Goal: Task Accomplishment & Management: Manage account settings

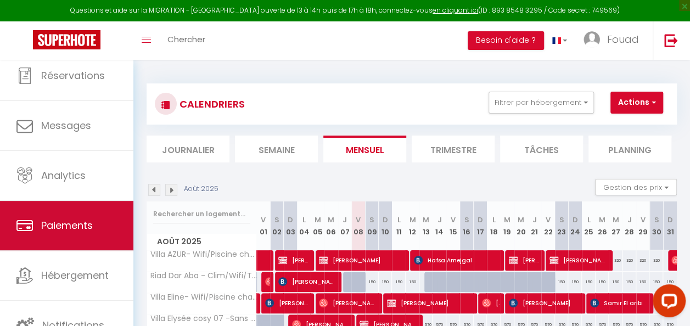
scroll to position [216, 0]
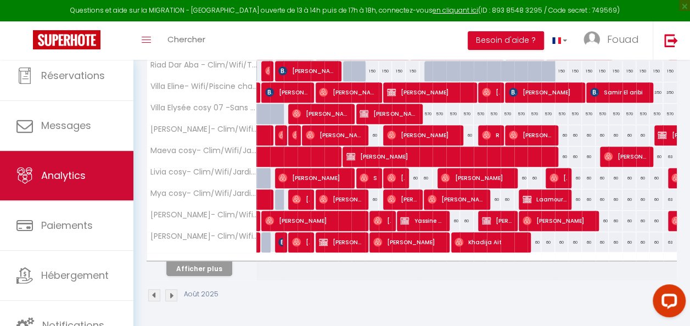
click at [55, 189] on link "Analytics" at bounding box center [66, 175] width 133 height 49
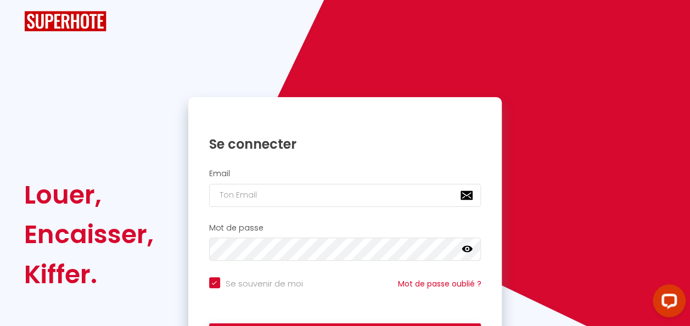
checkbox input "true"
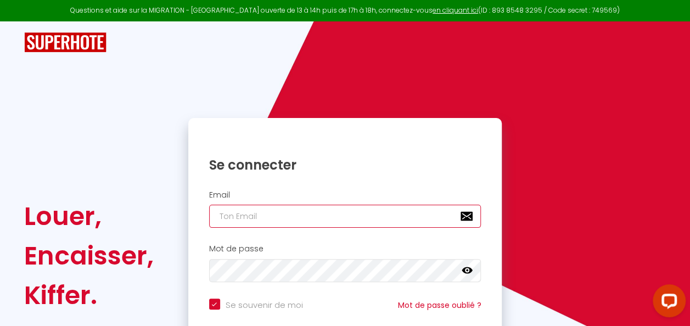
click at [312, 207] on input "email" at bounding box center [345, 216] width 272 height 23
type input "[EMAIL_ADDRESS][DOMAIN_NAME]"
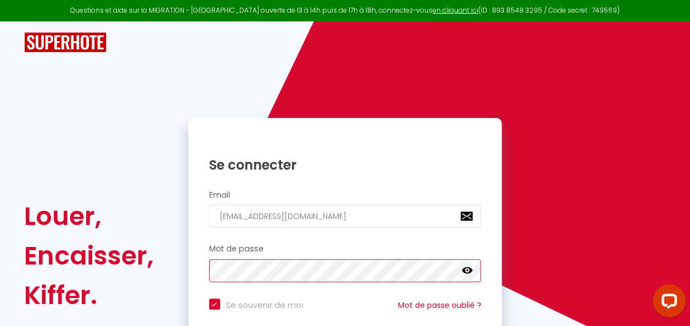
checkbox input "true"
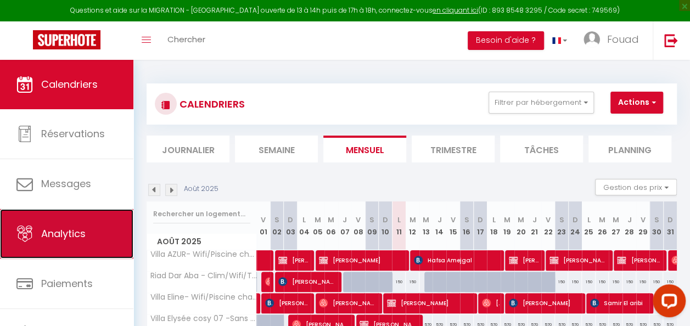
click at [54, 251] on link "Analytics" at bounding box center [66, 233] width 133 height 49
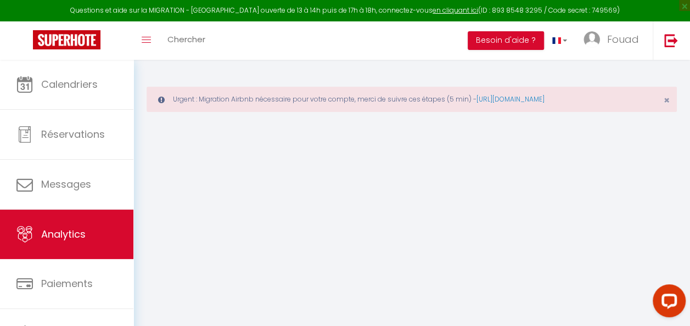
select select "2025"
select select "8"
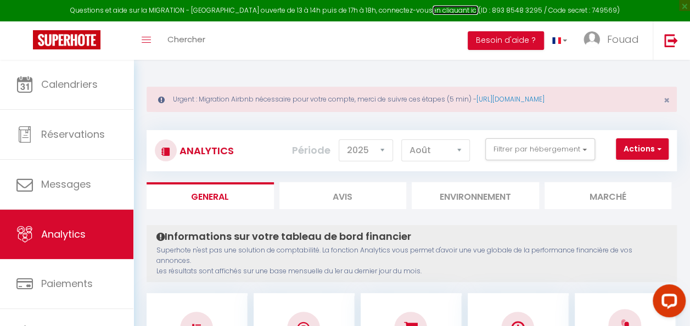
click at [433, 9] on link "en cliquant ici" at bounding box center [456, 9] width 46 height 9
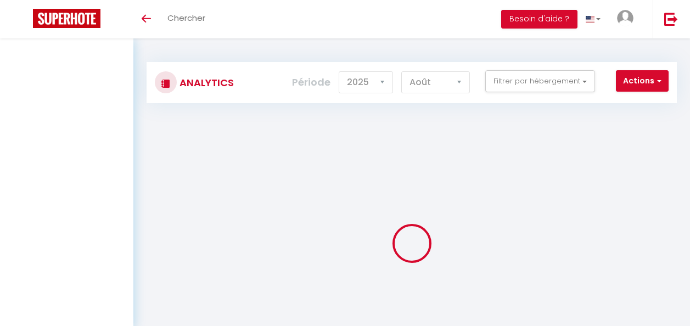
select select "2025"
select select "8"
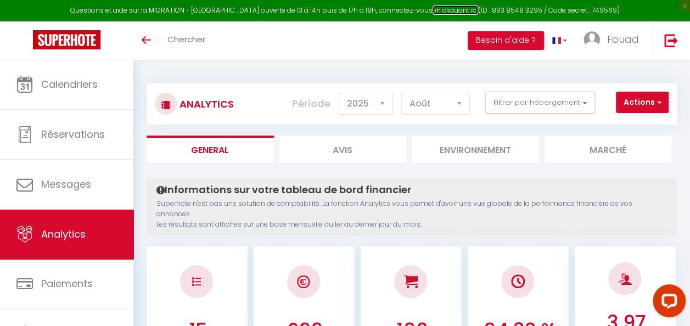
click at [435, 13] on link "en cliquant ici" at bounding box center [456, 9] width 46 height 9
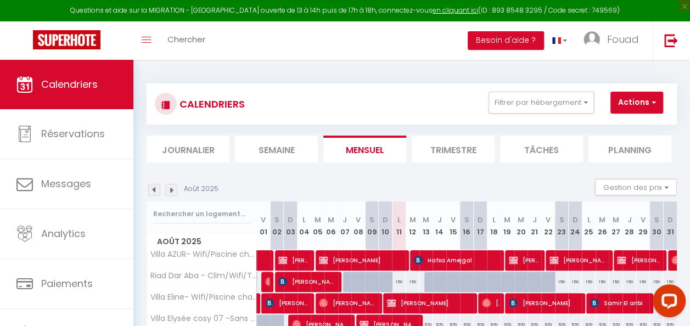
click at [584, 14] on div "Questions et aide sur la MIGRATION - [GEOGRAPHIC_DATA] ouverte de 13 à 14h puis…" at bounding box center [345, 10] width 690 height 21
copy div "749569"
click at [584, 14] on div "Questions et aide sur la MIGRATION - [GEOGRAPHIC_DATA] ouverte de 13 à 14h puis…" at bounding box center [345, 10] width 690 height 21
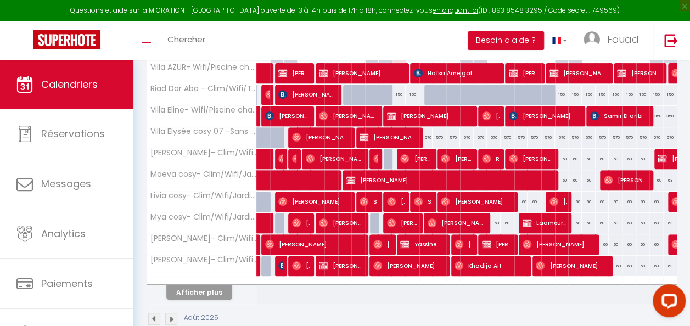
scroll to position [197, 0]
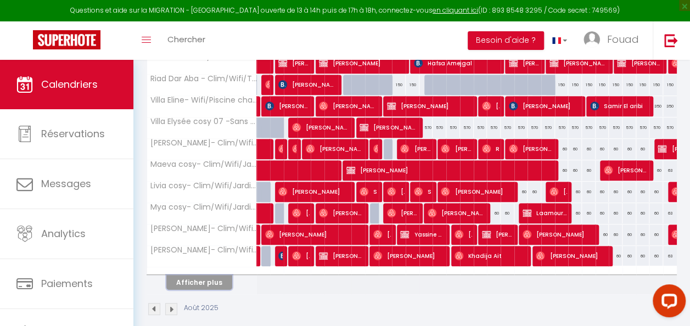
click at [216, 277] on button "Afficher plus" at bounding box center [199, 282] width 66 height 15
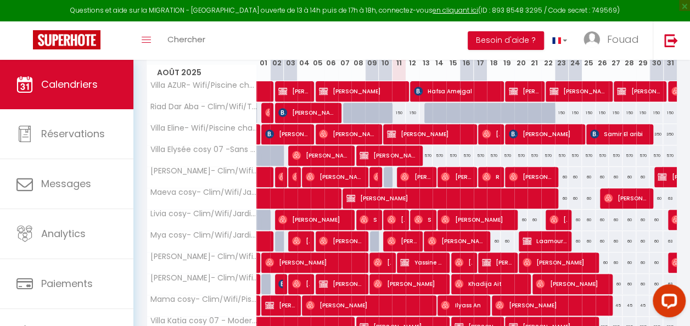
scroll to position [295, 0]
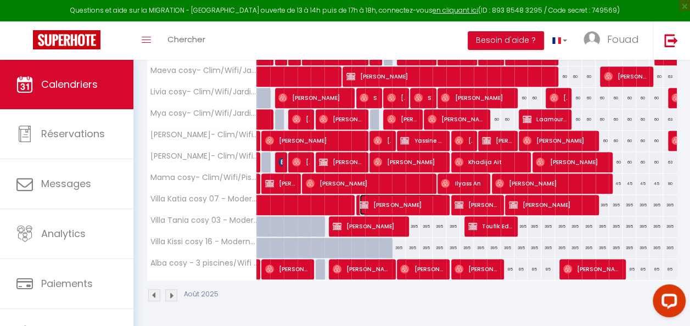
click at [439, 194] on span "[PERSON_NAME]" at bounding box center [401, 204] width 83 height 21
select select "OK"
select select "KO"
select select "0"
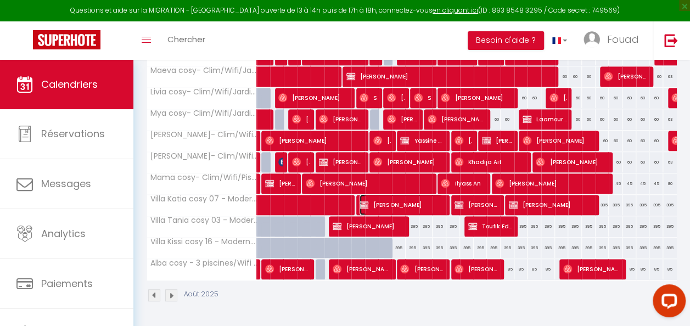
select select "1"
select select
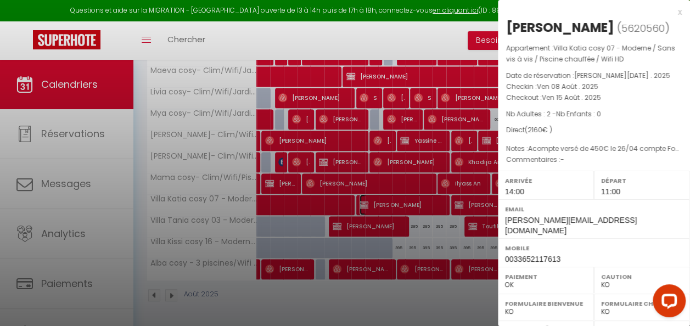
select select "34495"
click at [436, 234] on div at bounding box center [345, 163] width 690 height 326
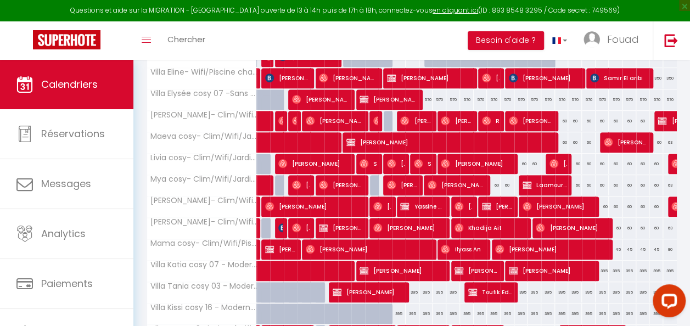
scroll to position [224, 0]
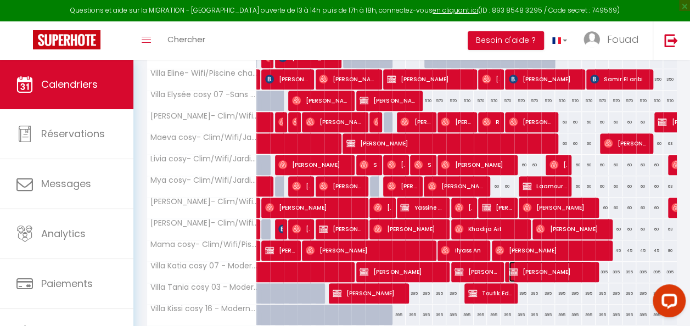
click at [518, 266] on span "[PERSON_NAME]" at bounding box center [550, 271] width 83 height 21
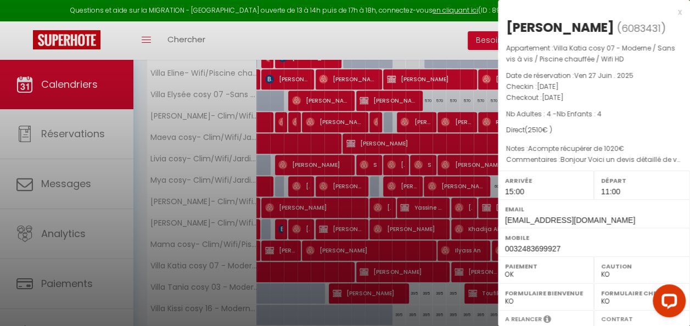
click at [518, 266] on label "Paiement" at bounding box center [546, 266] width 82 height 11
click at [486, 147] on div at bounding box center [345, 163] width 690 height 326
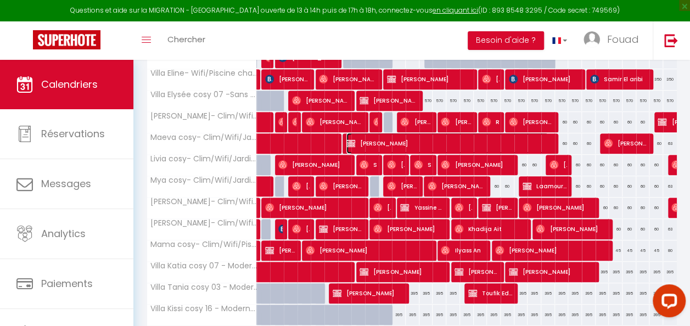
click at [486, 147] on span "[PERSON_NAME]" at bounding box center [447, 143] width 202 height 21
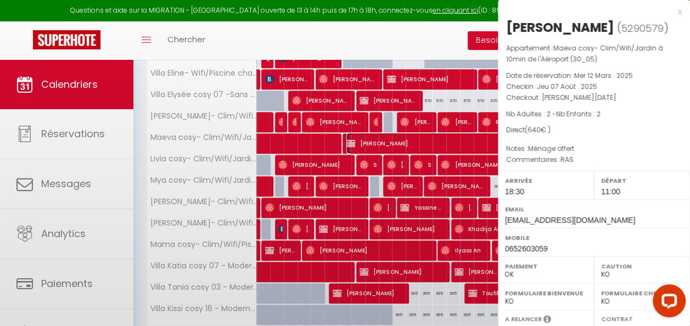
select select "0"
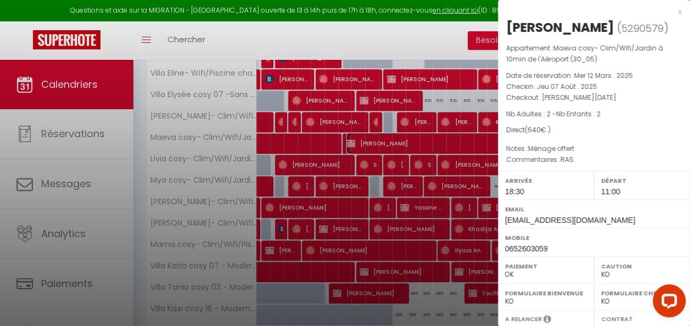
scroll to position [194, 0]
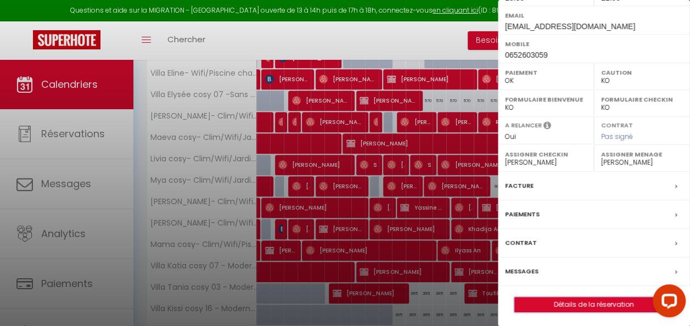
click at [579, 309] on button "Détails de la réservation" at bounding box center [593, 304] width 159 height 15
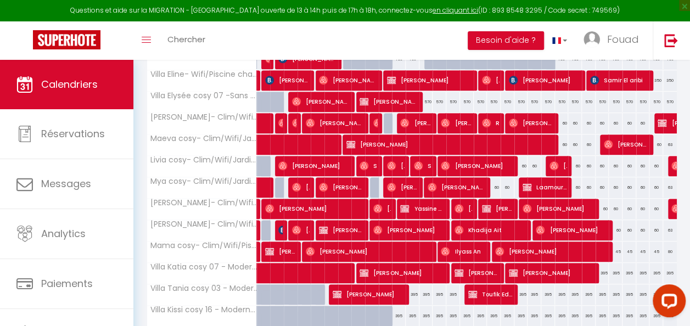
scroll to position [223, 0]
click at [431, 148] on span "[PERSON_NAME]" at bounding box center [447, 144] width 202 height 21
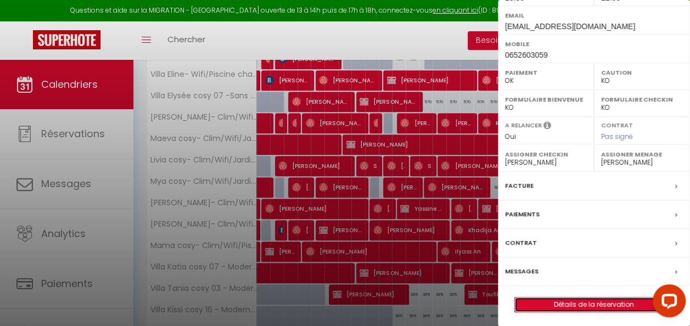
click at [546, 304] on link "Détails de la réservation" at bounding box center [594, 304] width 158 height 14
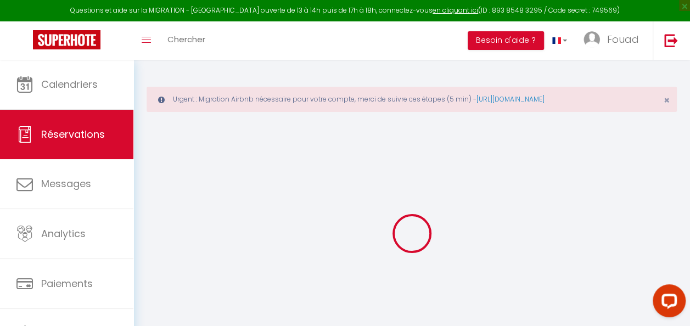
click at [535, 122] on div at bounding box center [412, 233] width 530 height 227
select select
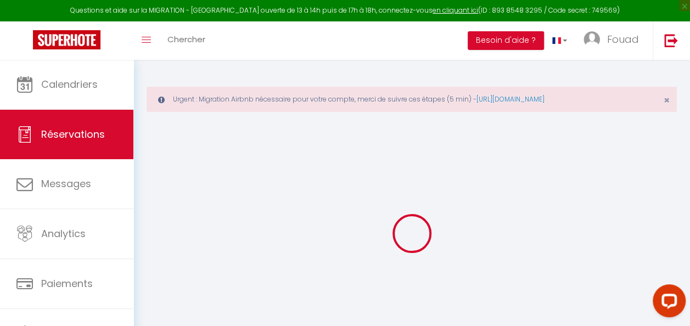
checkbox input "false"
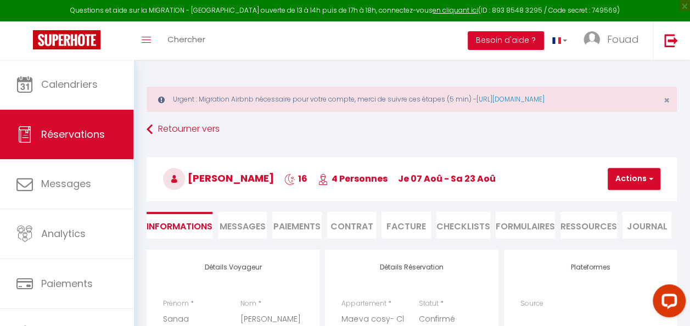
select select
checkbox input "false"
type textarea "RAS"
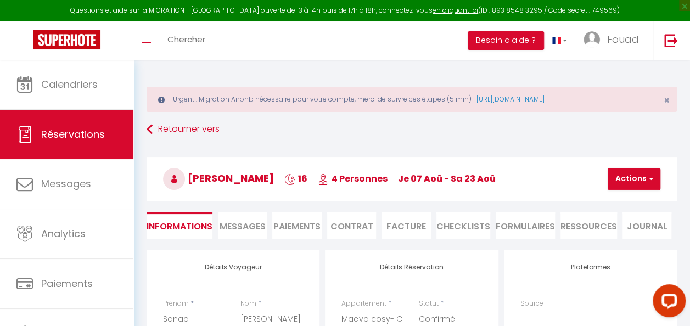
type textarea "Ménage offert"
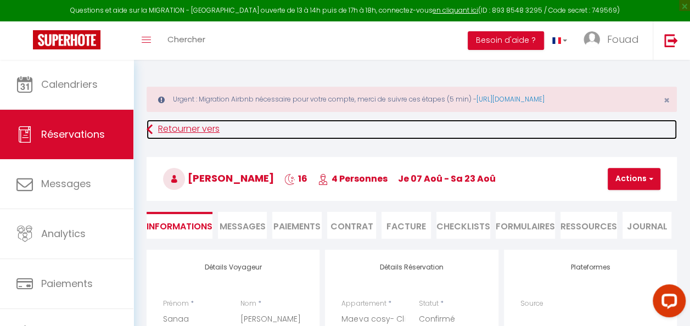
click at [535, 122] on link "Retourner vers" at bounding box center [412, 130] width 530 height 20
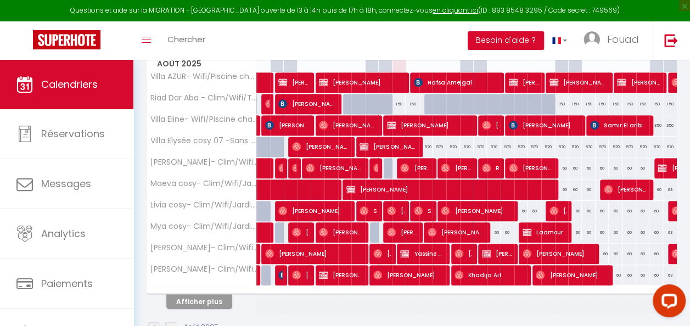
scroll to position [225, 0]
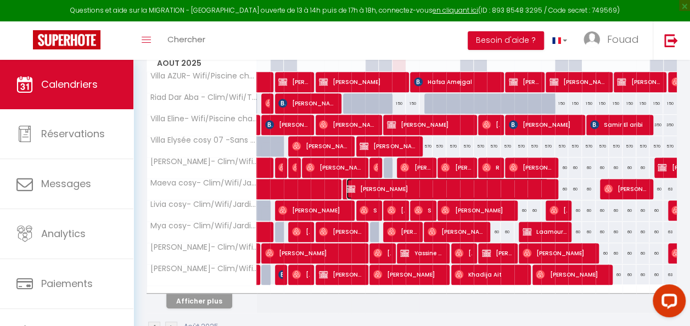
click at [433, 186] on span "[PERSON_NAME]" at bounding box center [447, 188] width 202 height 21
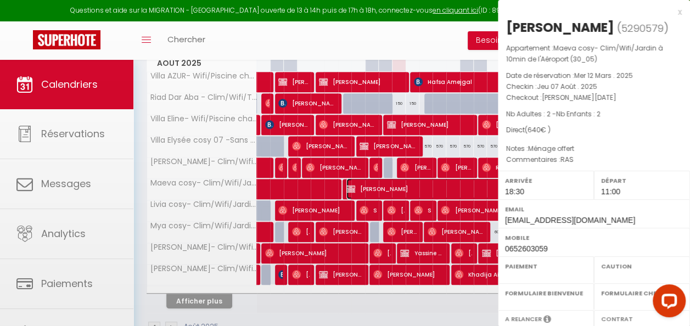
select select "OK"
select select "KO"
select select "0"
select select "1"
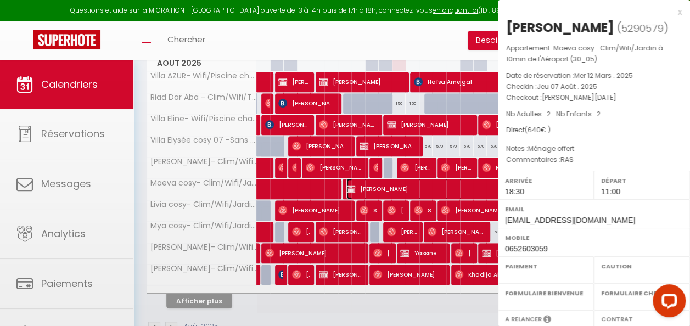
select select
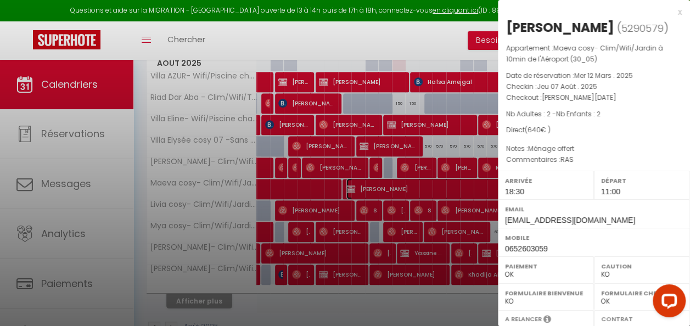
scroll to position [194, 0]
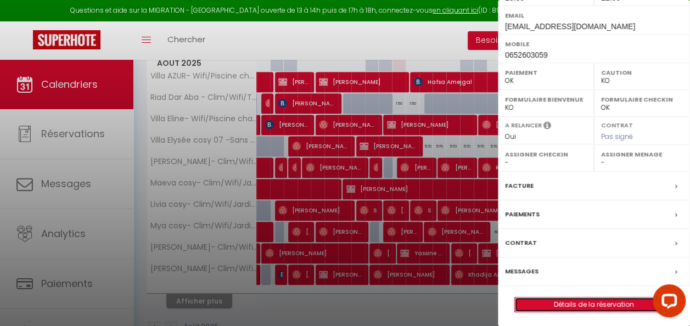
click at [566, 299] on link "Détails de la réservation" at bounding box center [594, 304] width 158 height 14
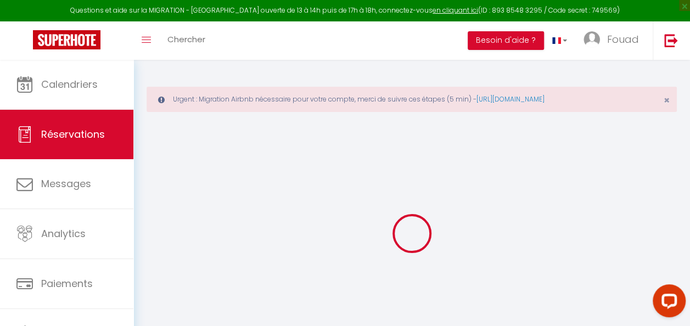
select select
select select "14"
checkbox input "false"
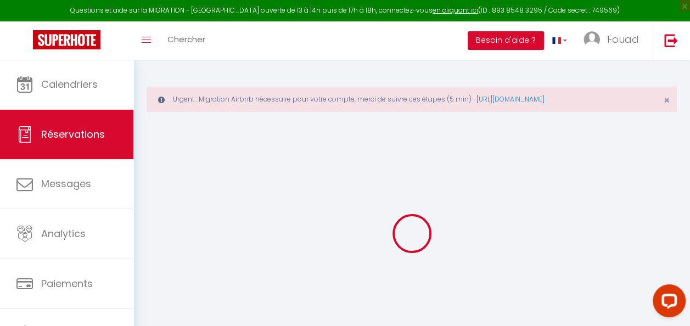
select select
checkbox input "false"
select select
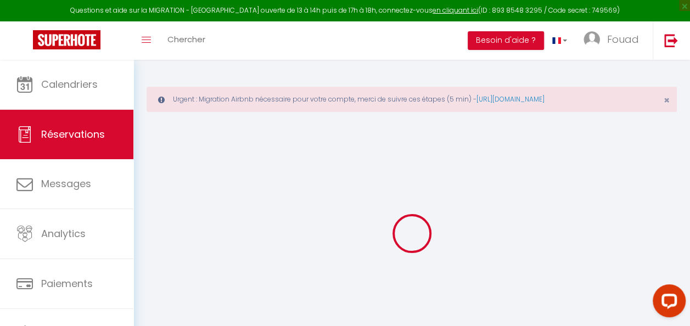
select select
checkbox input "false"
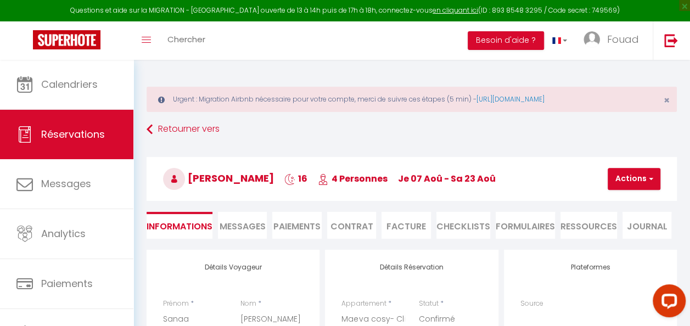
select select
checkbox input "false"
type textarea "RAS"
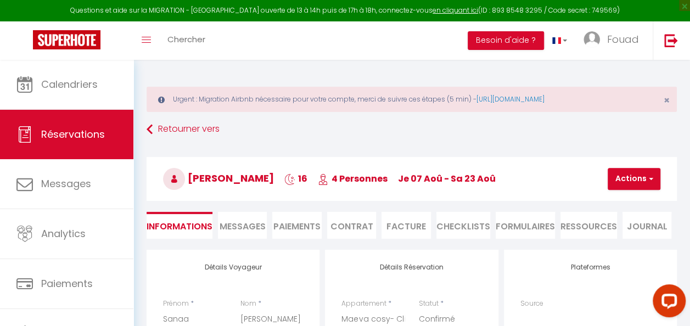
type textarea "Ménage offert"
select select
checkbox input "false"
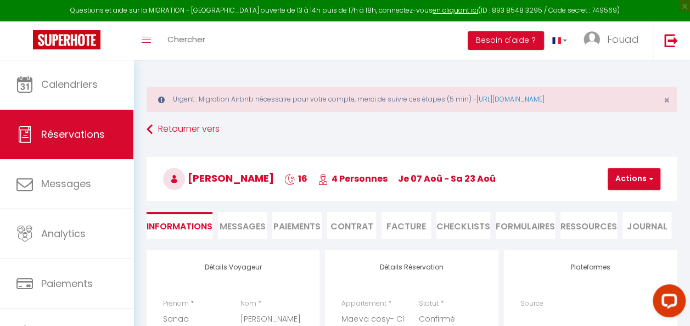
select select
checkbox input "false"
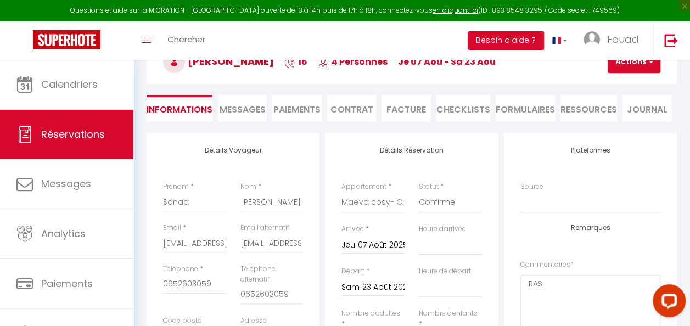
select select "18:30"
select select "11:00"
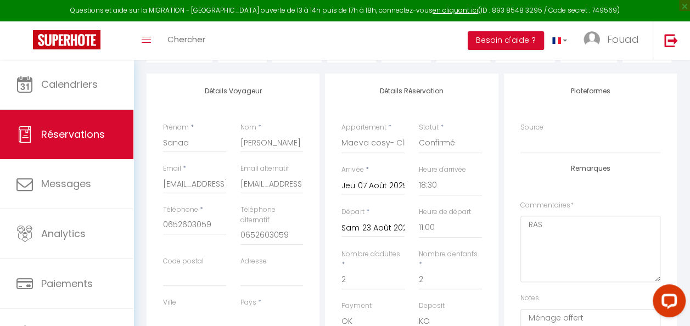
scroll to position [183, 0]
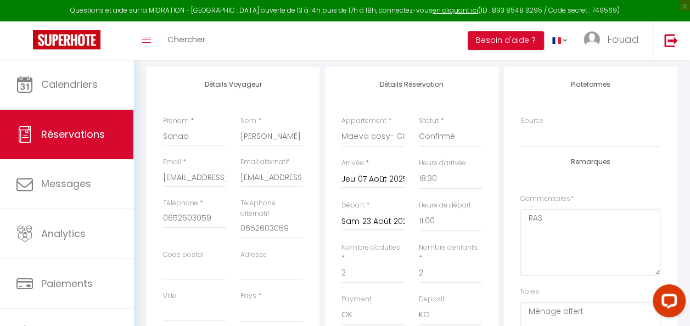
click at [366, 218] on input "Sam 23 Août 2025" at bounding box center [372, 222] width 63 height 14
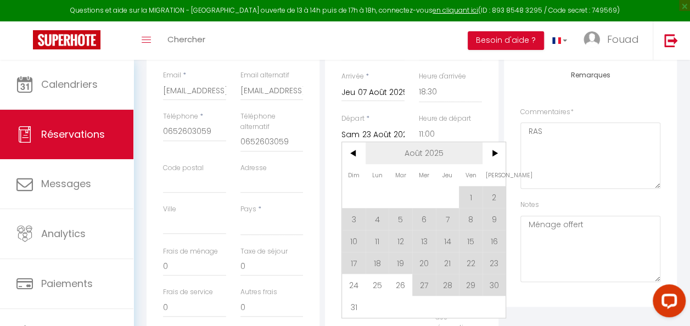
scroll to position [271, 0]
click at [463, 242] on span "15" at bounding box center [471, 240] width 24 height 22
select select
type input "Ven 15 Août 2025"
checkbox input "false"
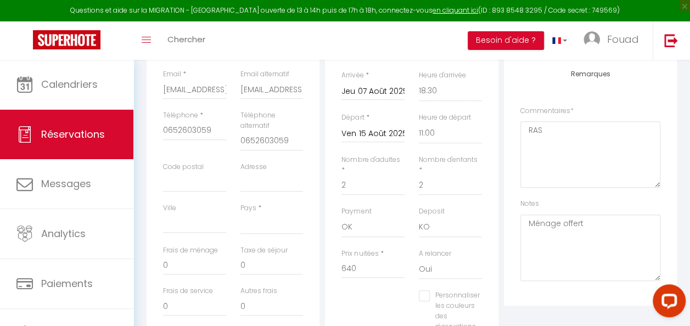
select select
type input "20"
type input "480"
checkbox input "false"
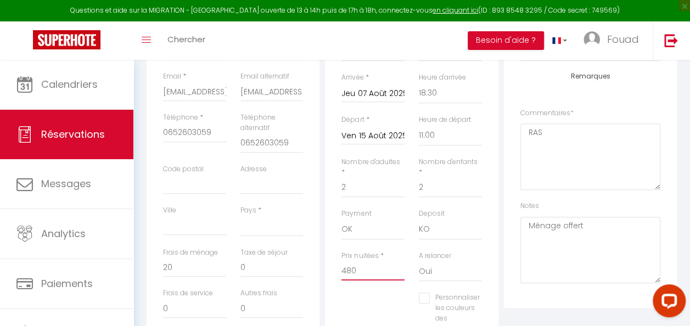
click at [369, 268] on input "480" at bounding box center [372, 271] width 63 height 20
type input "2"
select select
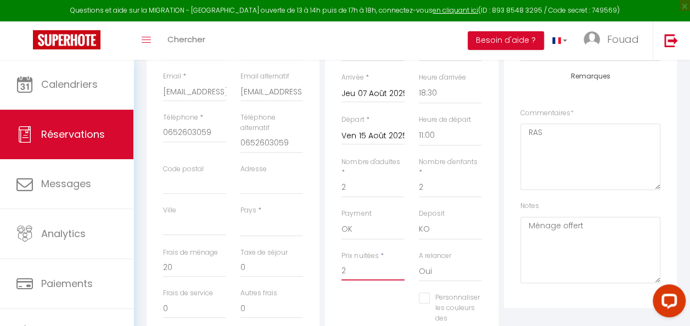
checkbox input "false"
type input "24"
select select
checkbox input "false"
type input "240"
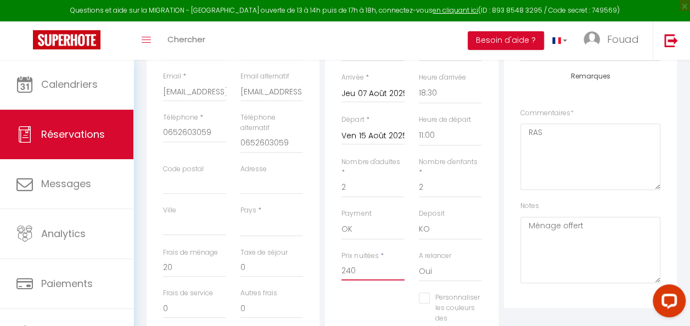
select select
checkbox input "false"
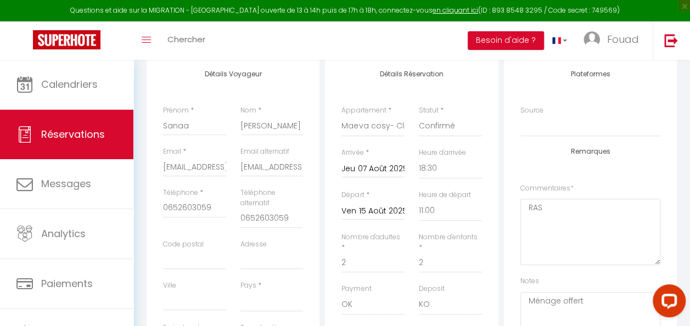
scroll to position [0, 0]
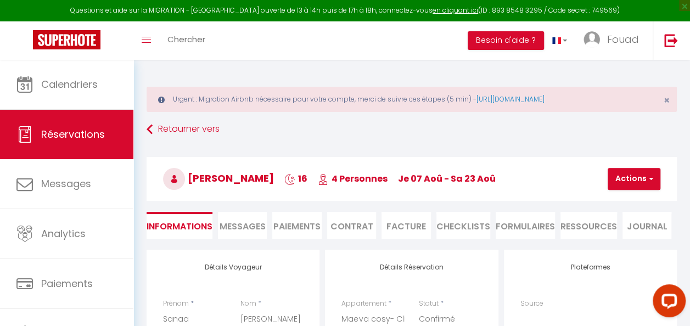
type input "240"
select select
type input "0"
checkbox input "false"
click at [647, 179] on span "button" at bounding box center [649, 179] width 7 height 10
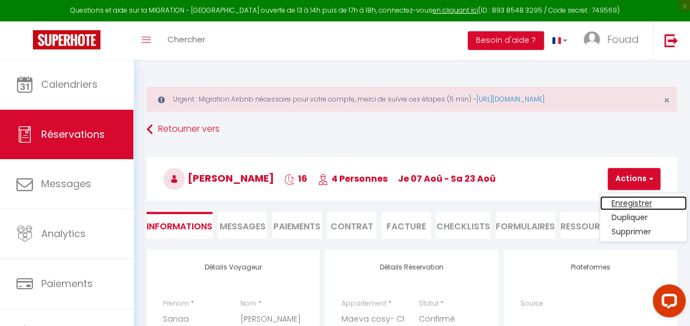
click at [632, 198] on link "Enregistrer" at bounding box center [643, 203] width 87 height 14
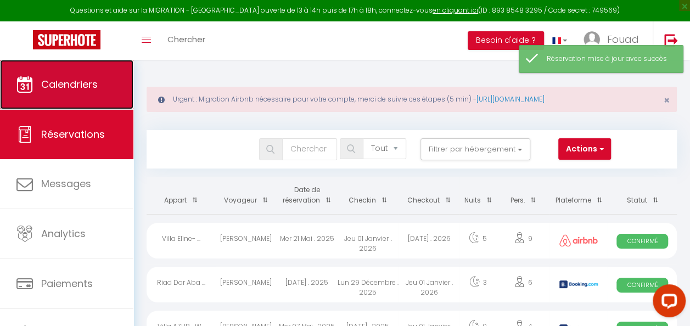
click at [116, 102] on link "Calendriers" at bounding box center [66, 84] width 133 height 49
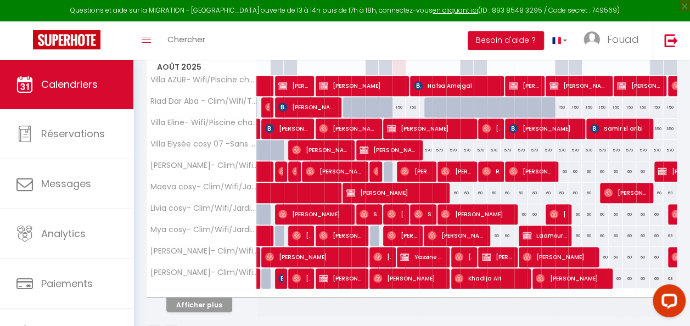
scroll to position [227, 0]
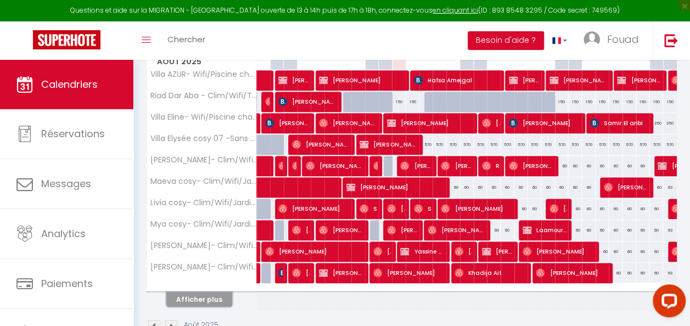
click at [185, 294] on button "Afficher plus" at bounding box center [199, 299] width 66 height 15
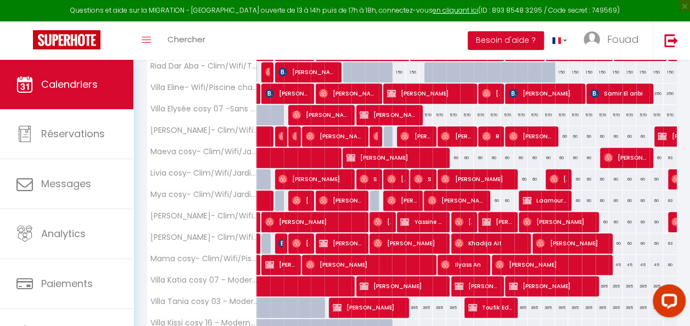
scroll to position [255, 0]
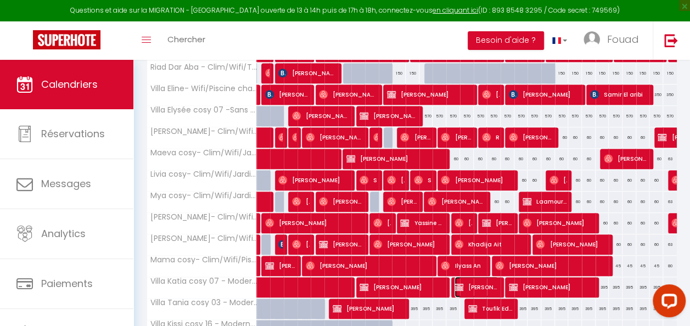
click at [478, 277] on span "[PERSON_NAME]" at bounding box center [476, 287] width 44 height 21
select select "OK"
select select "KO"
select select "0"
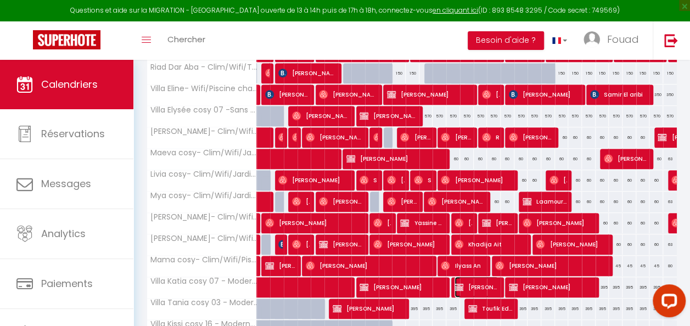
select select "1"
select select
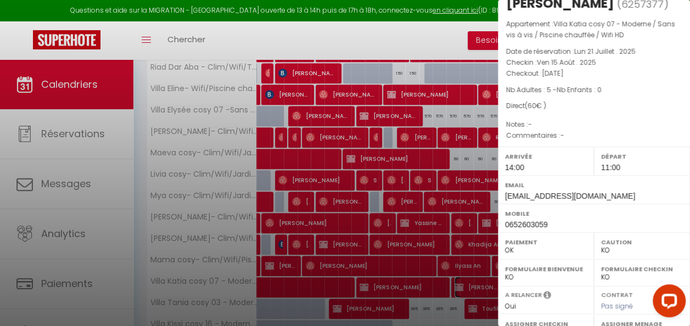
scroll to position [0, 0]
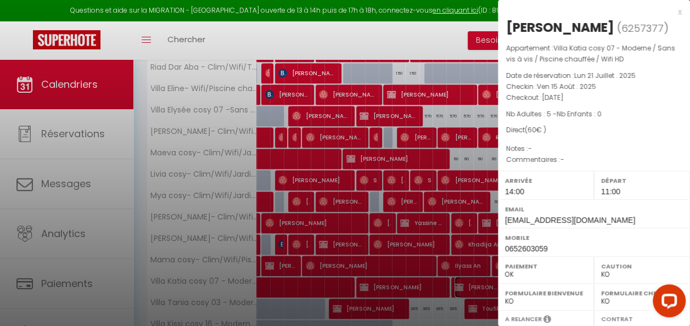
select select "34495"
click at [475, 153] on div at bounding box center [345, 163] width 690 height 326
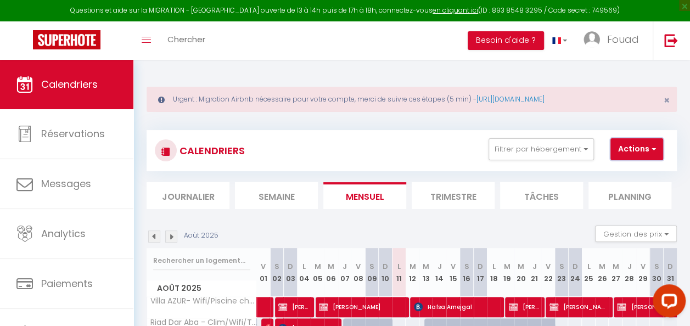
click at [643, 141] on button "Actions" at bounding box center [636, 149] width 53 height 22
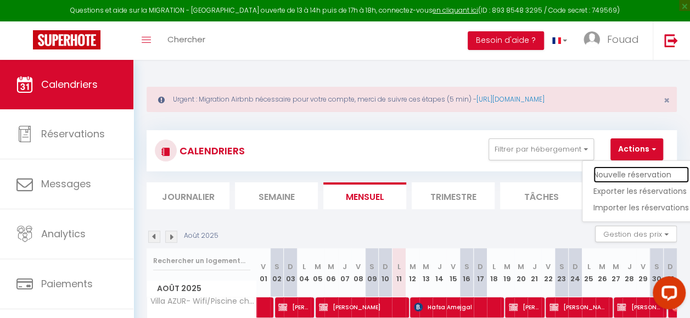
click at [631, 171] on link "Nouvelle réservation" at bounding box center [641, 174] width 96 height 16
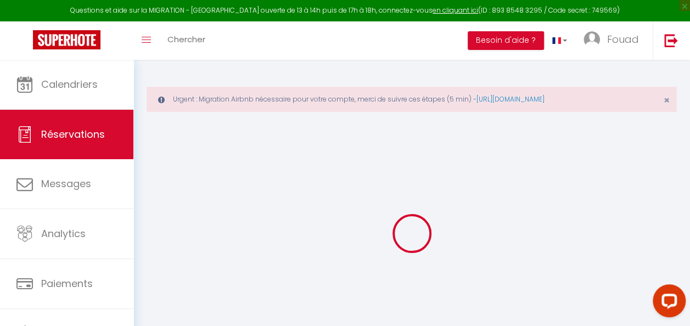
select select
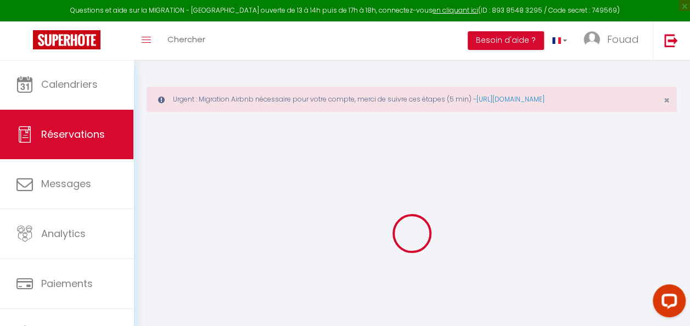
select select
checkbox input "false"
select select
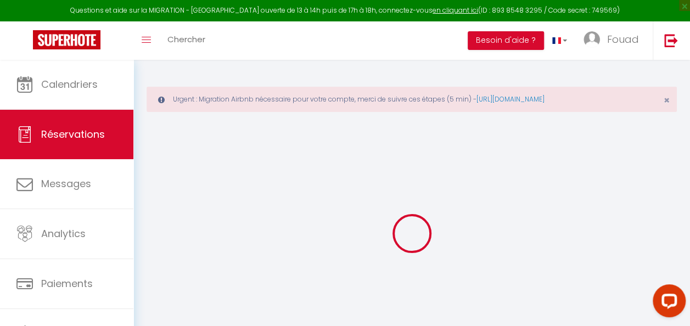
select select
checkbox input "false"
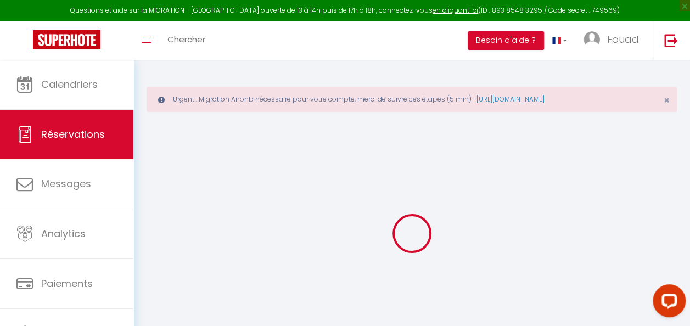
select select
checkbox input "false"
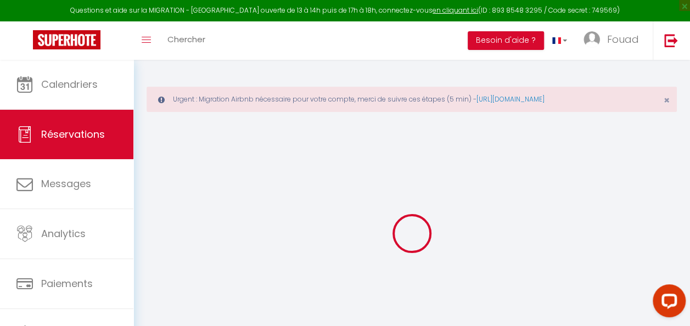
select select
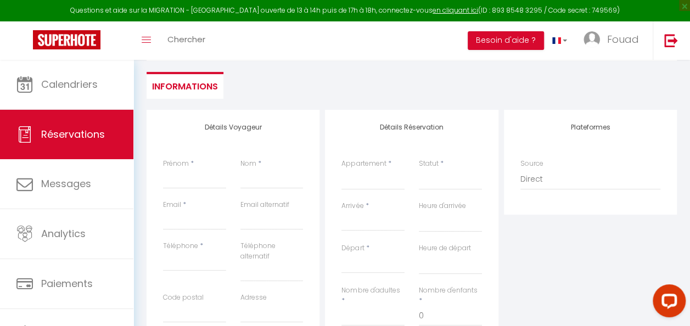
scroll to position [141, 0]
click at [203, 181] on input "Prénom" at bounding box center [194, 179] width 63 height 20
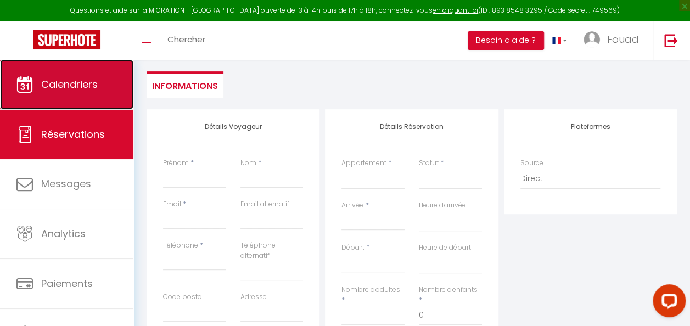
click at [61, 96] on link "Calendriers" at bounding box center [66, 84] width 133 height 49
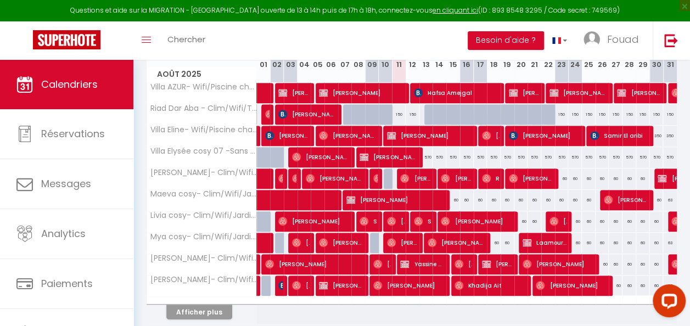
scroll to position [215, 0]
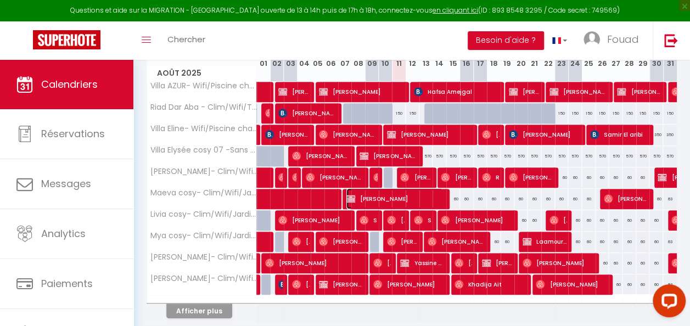
click at [369, 193] on span "[PERSON_NAME]" at bounding box center [394, 198] width 97 height 21
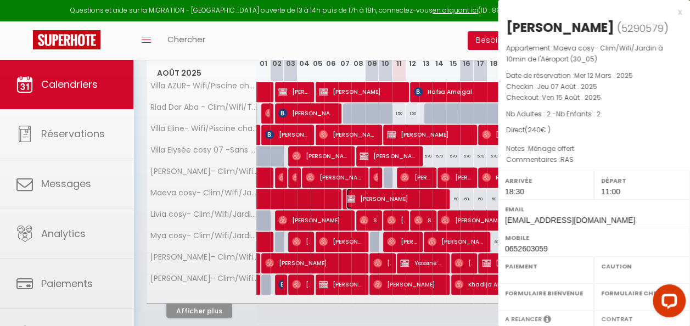
select select "OK"
select select "KO"
select select "0"
select select "1"
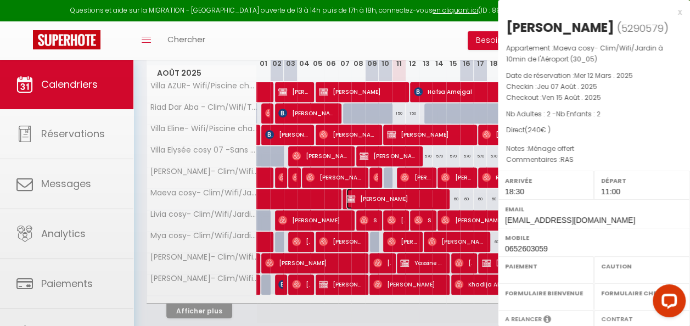
select select
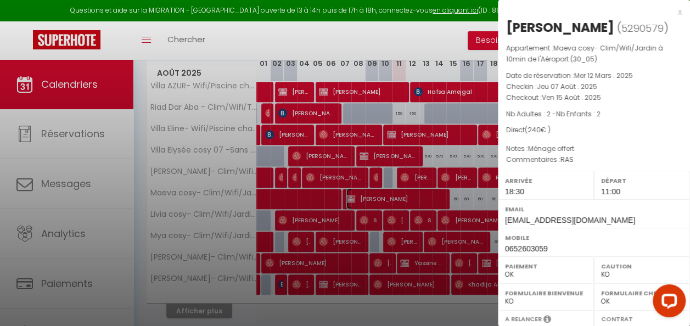
select select "34495"
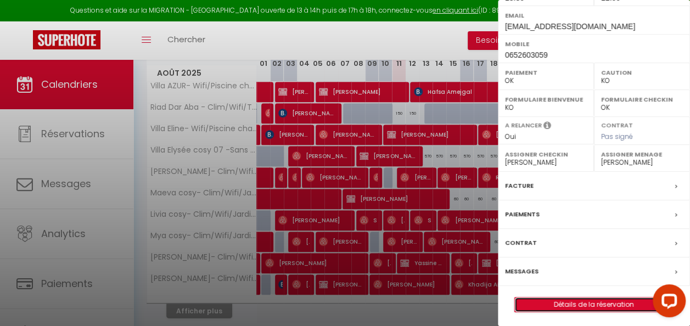
click at [548, 306] on link "Détails de la réservation" at bounding box center [594, 304] width 158 height 14
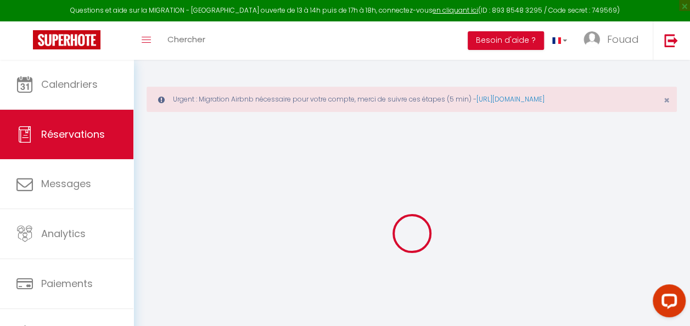
select select
checkbox input "false"
select select
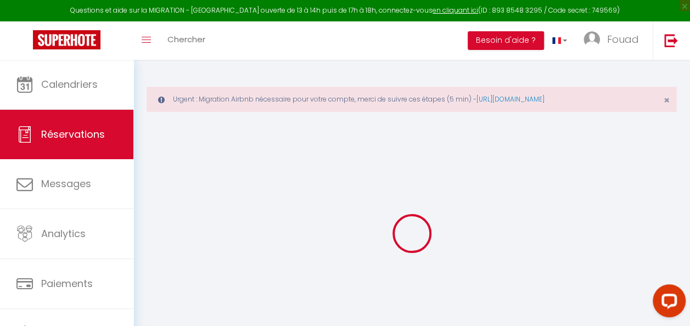
select select
checkbox input "false"
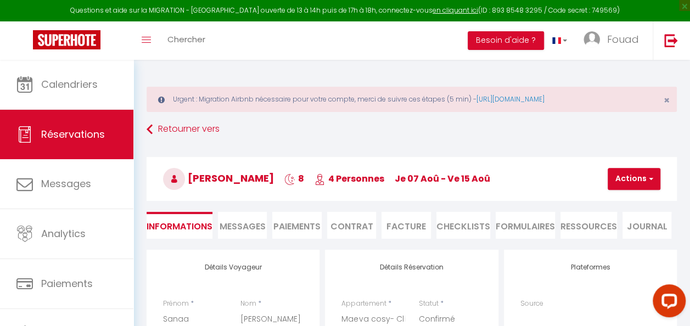
select select
checkbox input "false"
type textarea "RAS"
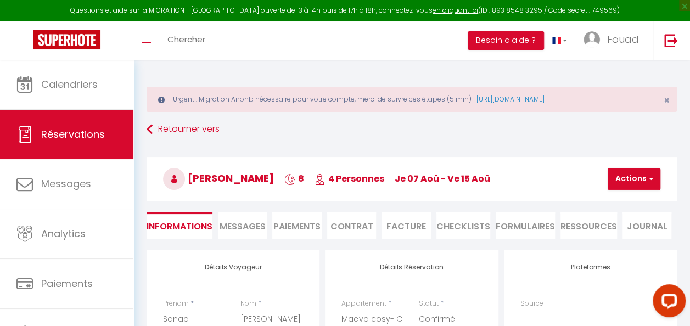
type textarea "Ménage offert"
select select
checkbox input "false"
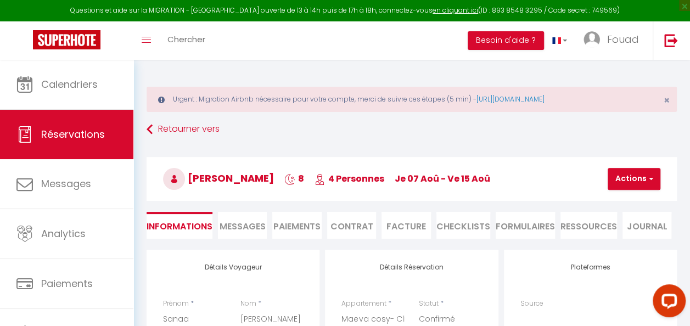
select select
checkbox input "false"
select select "18:30"
select select "11:00"
click at [653, 173] on button "Actions" at bounding box center [634, 179] width 53 height 22
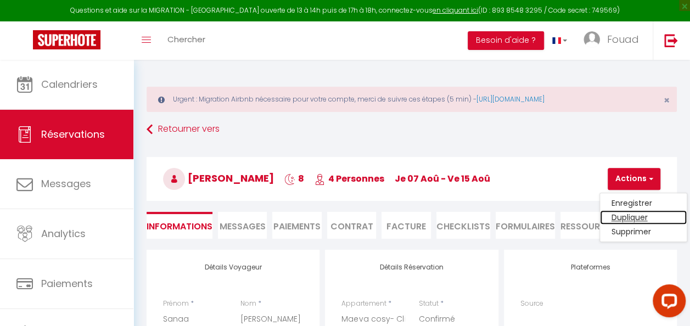
click at [643, 220] on link "Dupliquer" at bounding box center [643, 217] width 87 height 14
select select
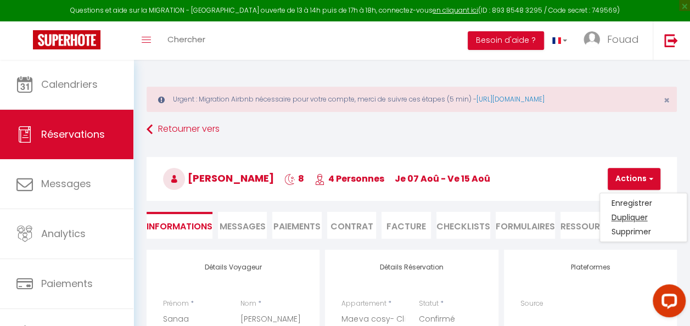
select select
checkbox input "false"
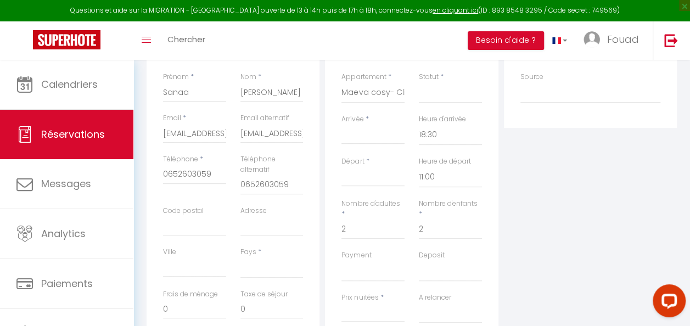
scroll to position [231, 0]
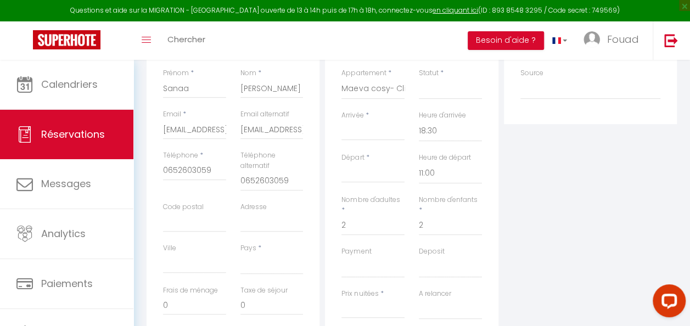
click at [354, 130] on input "Arrivée" at bounding box center [372, 132] width 63 height 14
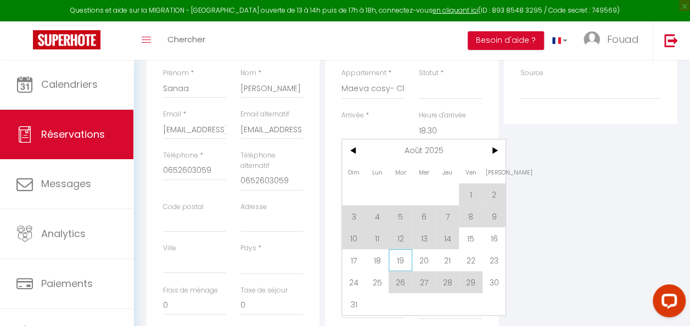
click at [400, 254] on span "19" at bounding box center [401, 260] width 24 height 22
click at [403, 254] on div "Payment OK KO" at bounding box center [372, 261] width 63 height 31
select select
type input "[DATE]"
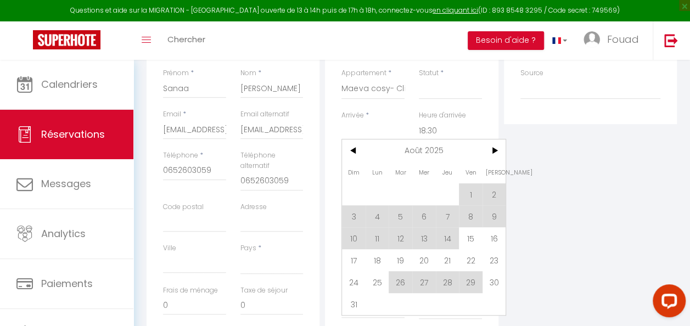
type input "Mer 20 Août 2025"
select select
checkbox input "false"
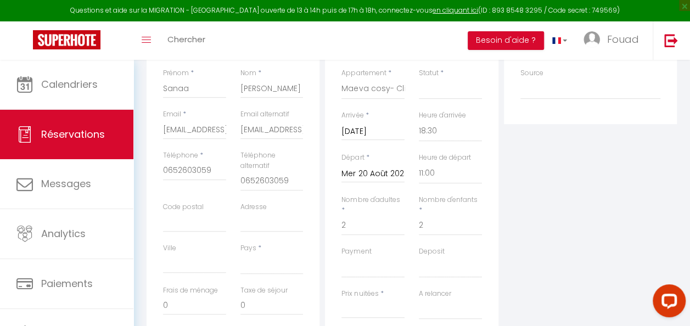
select select
type input "20"
select select
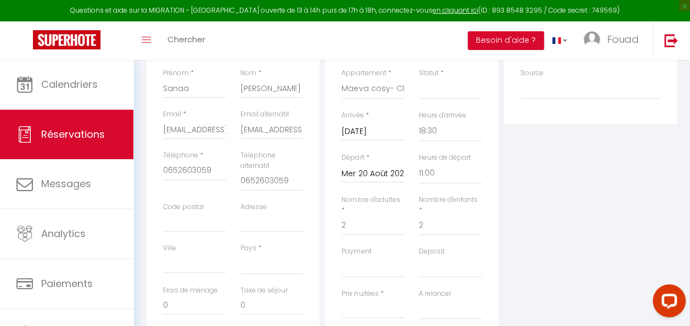
type input "60"
select select
checkbox input "false"
click at [378, 178] on input "Mer 20 Août 2025" at bounding box center [372, 174] width 63 height 14
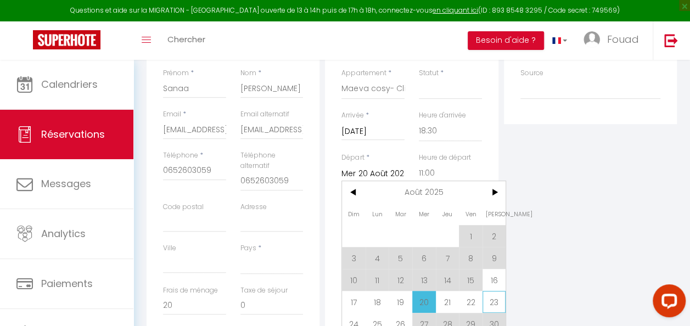
click at [495, 293] on span "23" at bounding box center [494, 302] width 24 height 22
click at [494, 294] on div "Détails Réservation Appartement * Villa AZUR- Wifi/Piscine chauffée/Sans vis-à-…" at bounding box center [411, 208] width 173 height 378
select select
type input "Sam 23 Août 2025"
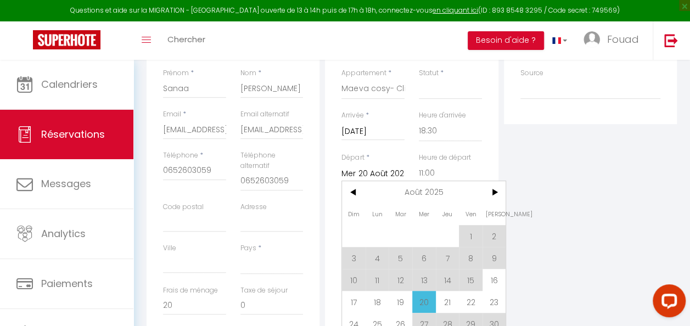
select select
checkbox input "false"
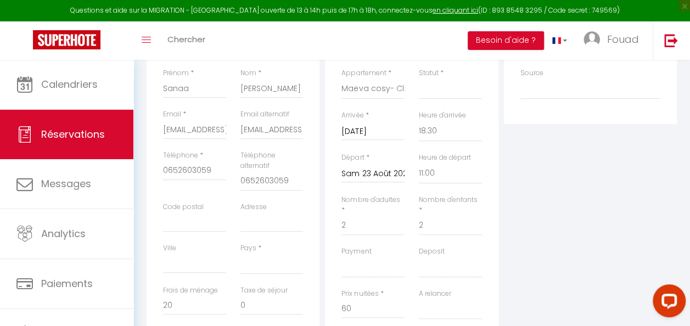
select select
type input "240"
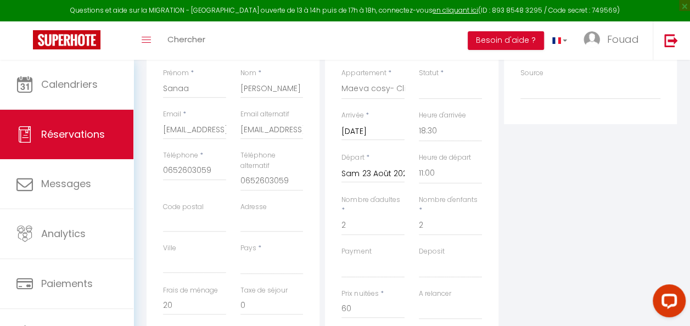
select select
checkbox input "false"
click at [358, 270] on select "OK KO" at bounding box center [372, 267] width 63 height 21
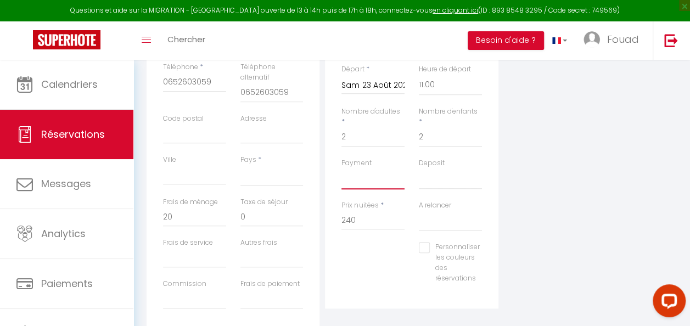
scroll to position [319, 0]
click at [363, 222] on input "240" at bounding box center [372, 220] width 63 height 20
type input "2"
type input "120"
select select
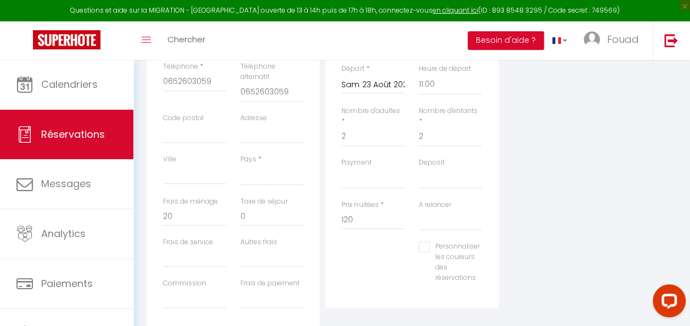
type input "0"
select select
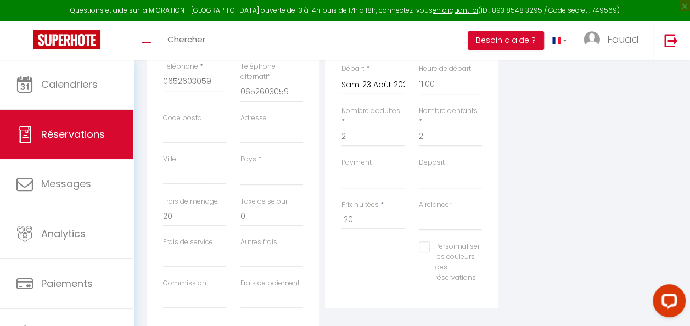
checkbox input "false"
click at [364, 266] on div "Personnaliser les couleurs des réservations #D7092E" at bounding box center [411, 268] width 155 height 52
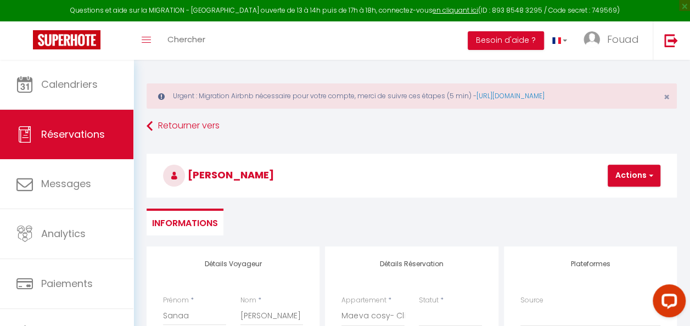
scroll to position [2, 0]
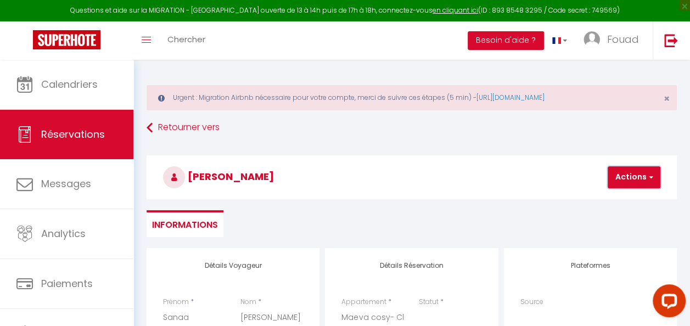
click at [620, 172] on button "Actions" at bounding box center [634, 177] width 53 height 22
click at [611, 199] on link "Enregistrer" at bounding box center [643, 201] width 87 height 14
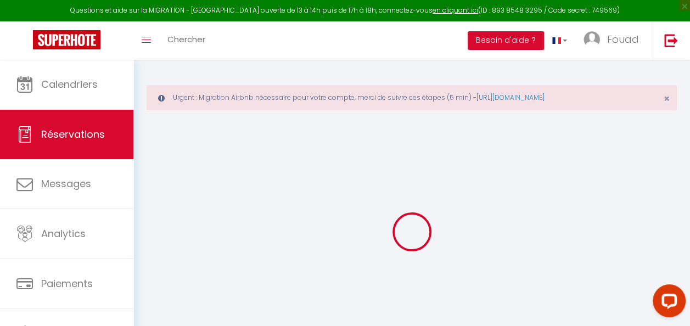
select select
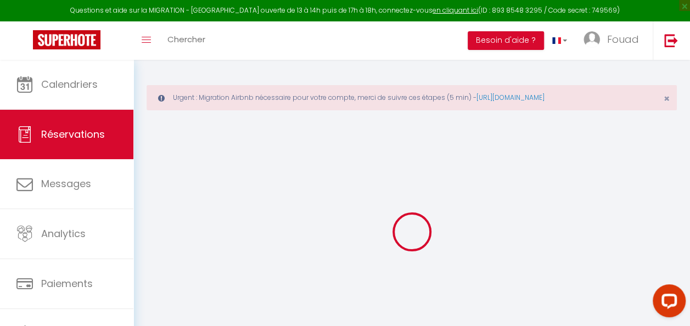
checkbox input "false"
select select
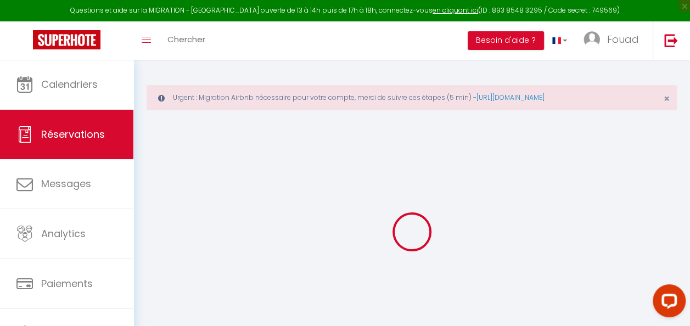
select select
checkbox input "false"
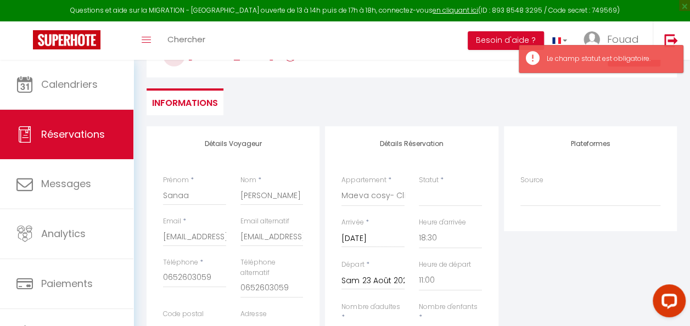
scroll to position [122, 0]
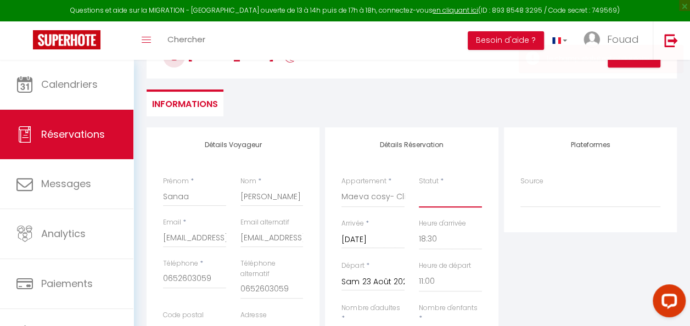
click at [446, 189] on select "Confirmé Non Confirmé [PERSON_NAME] par le voyageur No Show Request" at bounding box center [450, 197] width 63 height 21
click at [419, 187] on select "Confirmé Non Confirmé [PERSON_NAME] par le voyageur No Show Request" at bounding box center [450, 197] width 63 height 21
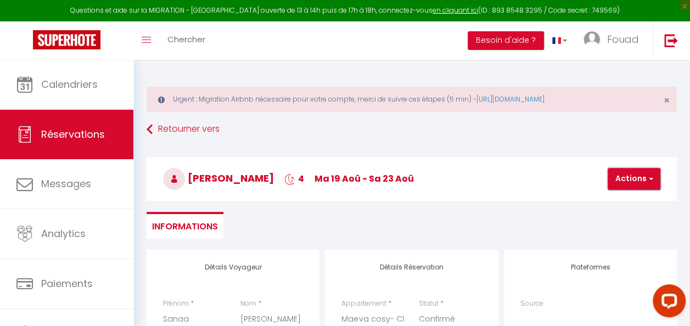
click at [632, 187] on button "Actions" at bounding box center [634, 179] width 53 height 22
click at [622, 197] on link "Enregistrer" at bounding box center [643, 203] width 87 height 14
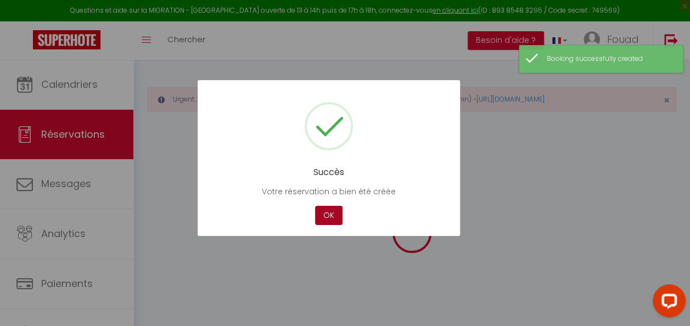
click at [323, 216] on button "OK" at bounding box center [328, 215] width 27 height 19
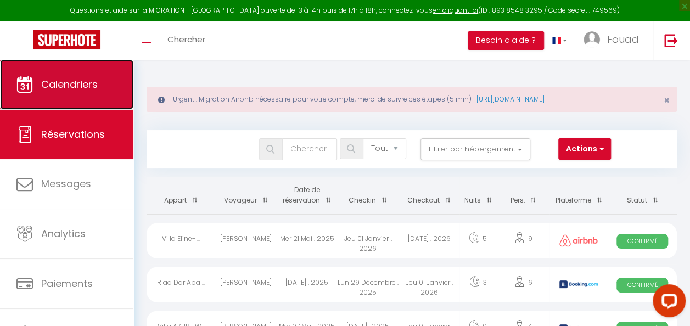
click at [33, 78] on link "Calendriers" at bounding box center [66, 84] width 133 height 49
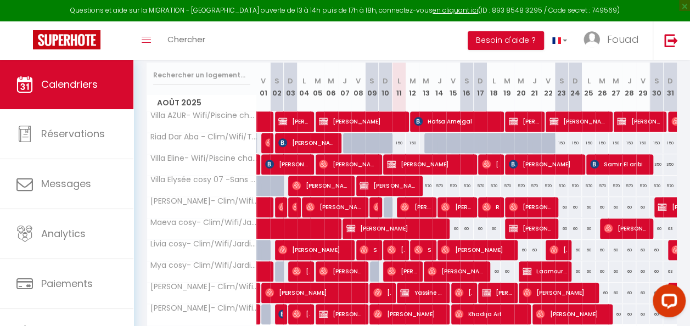
scroll to position [186, 0]
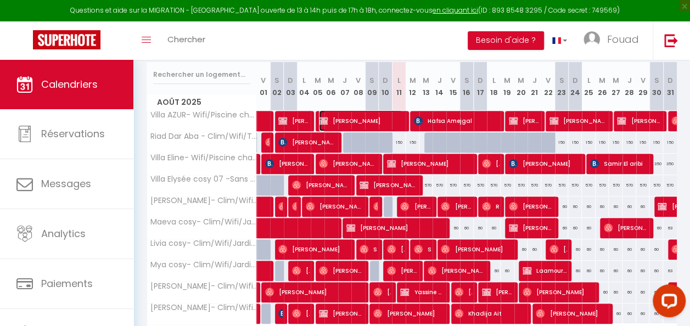
click at [340, 115] on span "[PERSON_NAME]" at bounding box center [360, 120] width 83 height 21
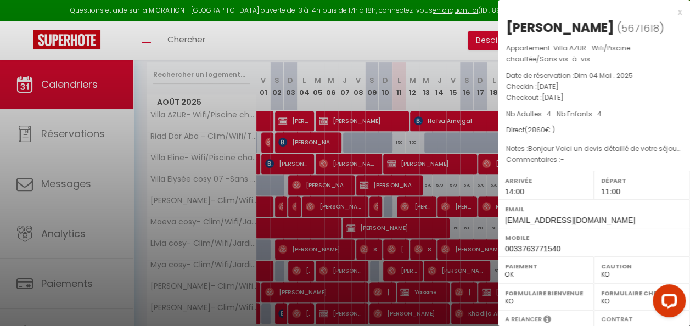
click at [340, 115] on div at bounding box center [345, 163] width 690 height 326
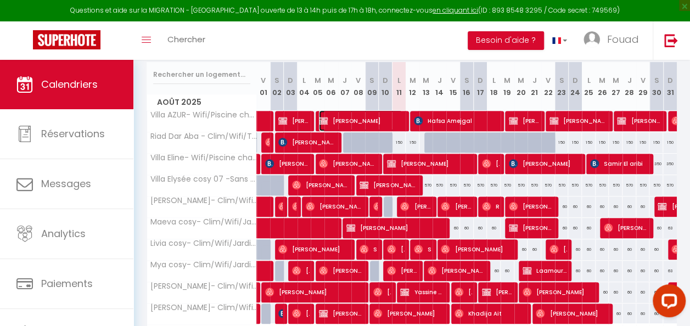
click at [340, 115] on span "[PERSON_NAME]" at bounding box center [360, 120] width 83 height 21
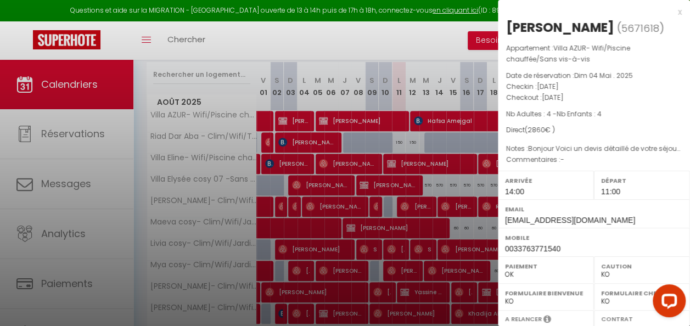
click at [340, 115] on div at bounding box center [345, 163] width 690 height 326
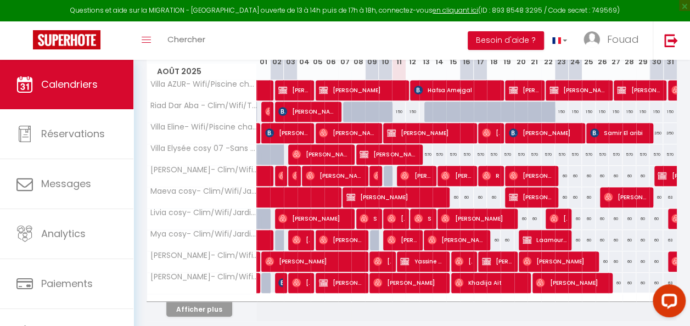
scroll to position [191, 0]
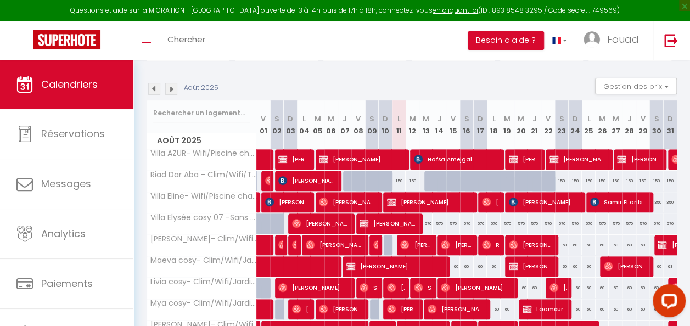
click at [152, 85] on img at bounding box center [154, 89] width 12 height 12
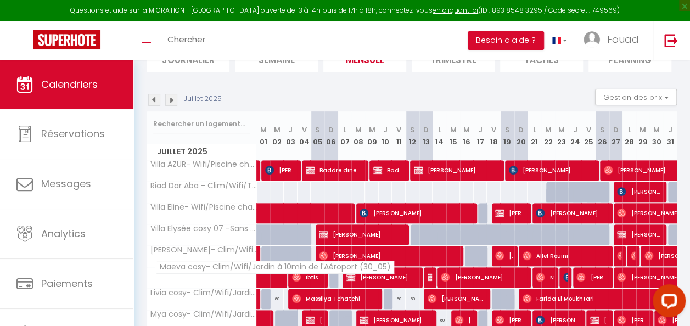
scroll to position [131, 0]
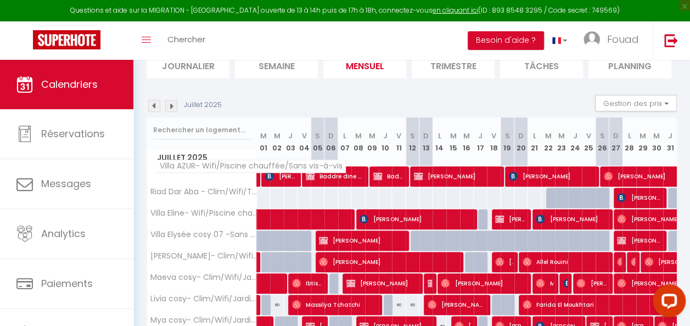
click at [224, 166] on span "Villa AZUR- Wifi/Piscine chauffée/Sans vis-à-vis" at bounding box center [250, 166] width 190 height 13
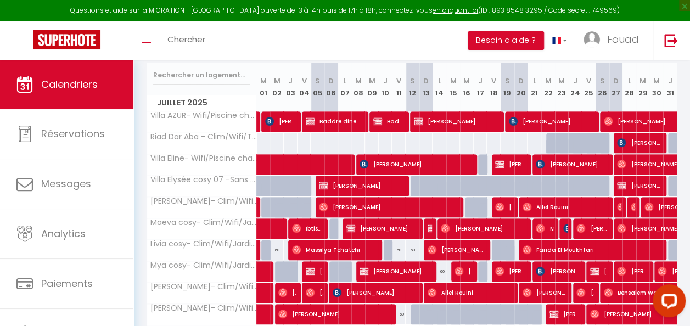
scroll to position [188, 0]
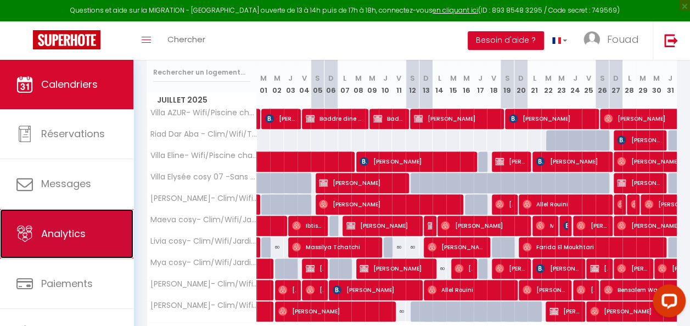
click at [76, 224] on link "Analytics" at bounding box center [66, 233] width 133 height 49
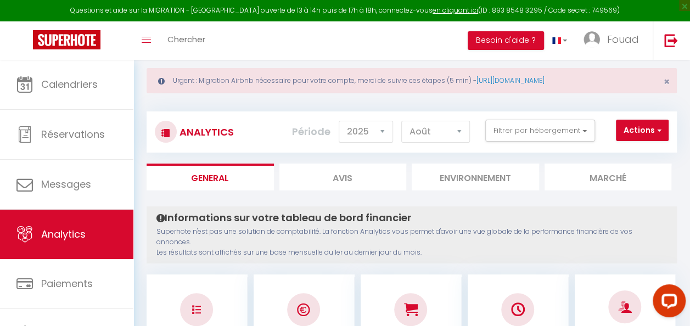
scroll to position [2, 0]
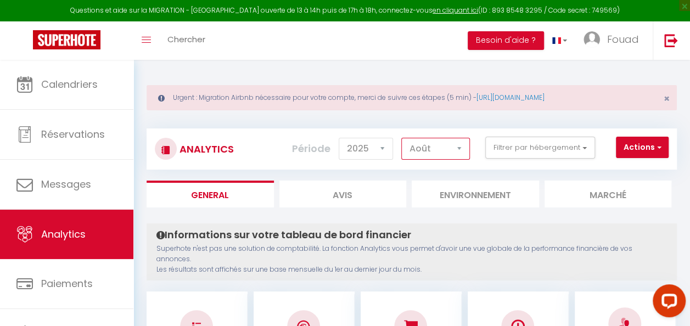
click at [421, 148] on select "[PERSON_NAME] Mars Avril Mai Juin Juillet Août Septembre Octobre Novembre Décem…" at bounding box center [435, 149] width 69 height 22
click at [402, 138] on select "[PERSON_NAME] Mars Avril Mai Juin Juillet Août Septembre Octobre Novembre Décem…" at bounding box center [435, 149] width 69 height 22
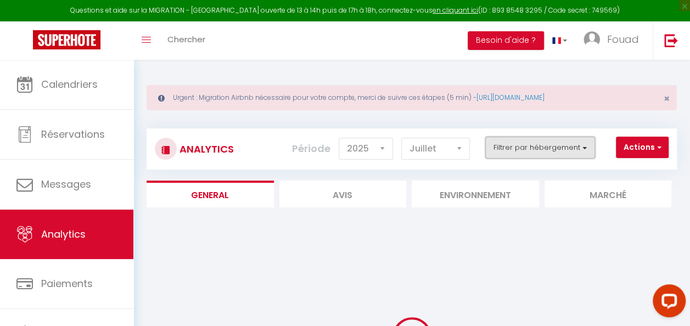
click at [551, 150] on button "Filtrer par hébergement" at bounding box center [540, 148] width 110 height 22
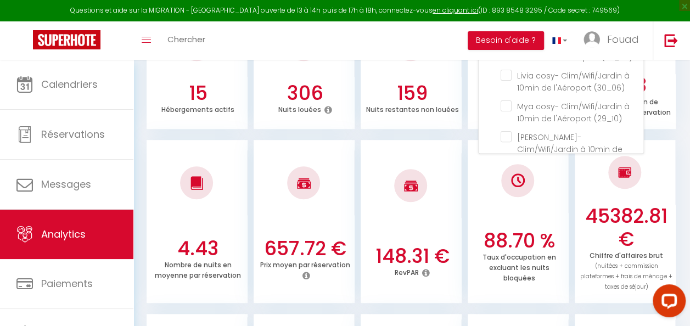
scroll to position [284, 0]
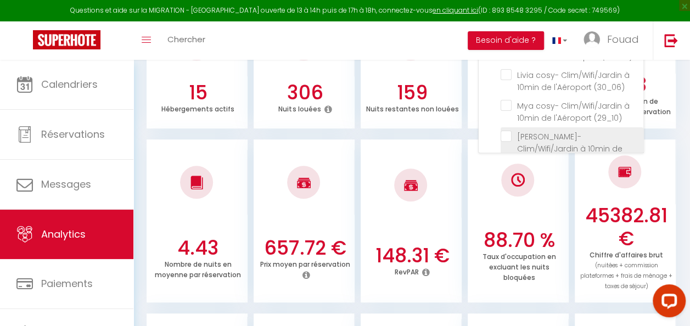
click at [505, 131] on \(29_05\) "checkbox" at bounding box center [572, 136] width 143 height 11
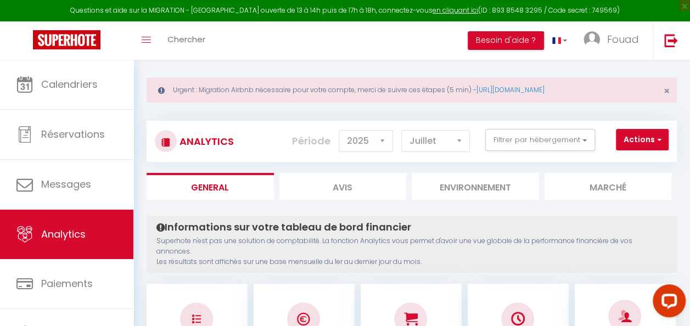
scroll to position [8, 0]
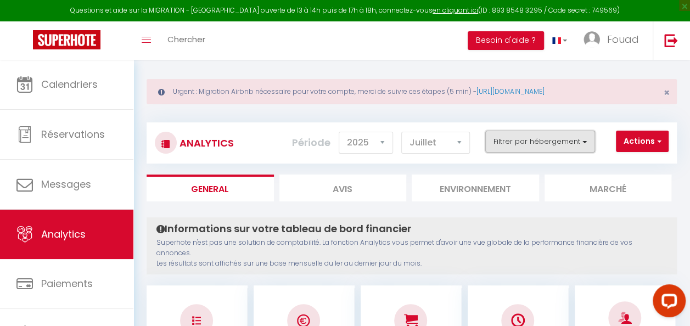
click at [537, 146] on button "Filtrer par hébergement" at bounding box center [540, 142] width 110 height 22
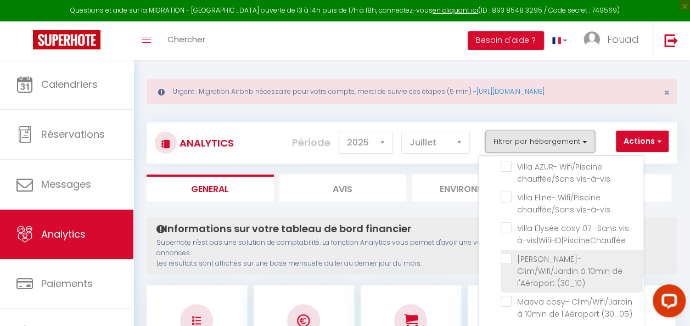
scroll to position [20, 0]
click at [509, 292] on li "Maeva cosy- Clim/Wifi/Jardin à 10min de l'Aéroport (30_05)" at bounding box center [572, 307] width 143 height 31
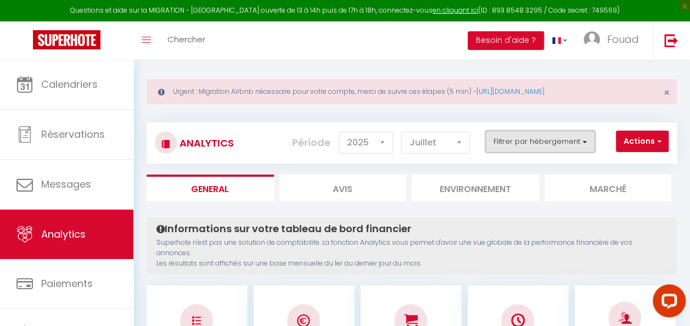
click at [547, 149] on button "Filtrer par hébergement" at bounding box center [540, 142] width 110 height 22
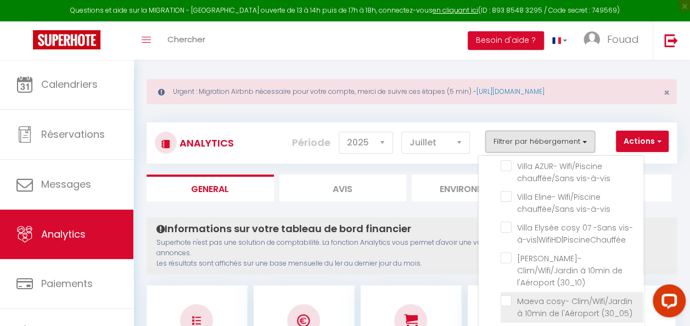
click at [507, 295] on \(30_05\) "checkbox" at bounding box center [572, 300] width 143 height 11
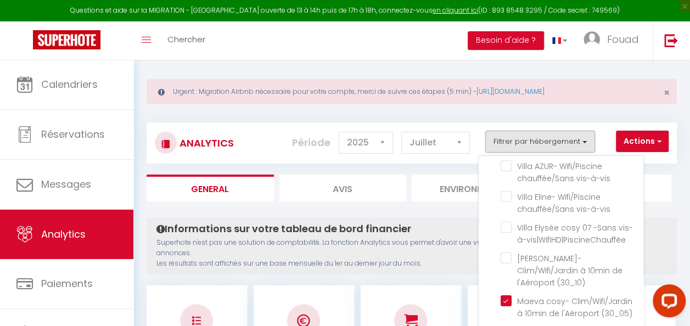
click at [445, 250] on p "Superhote n'est pas une solution de comptabilité. La fonction Analytics vous pe…" at bounding box center [411, 253] width 510 height 31
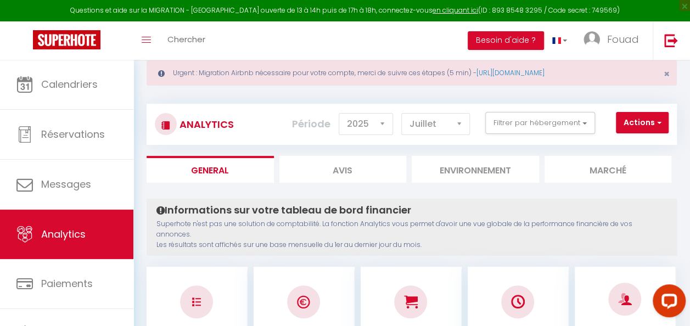
scroll to position [0, 0]
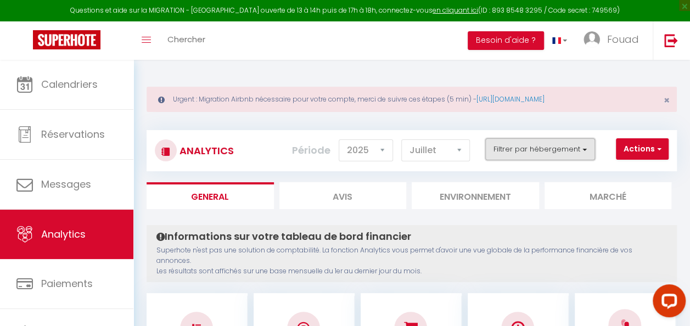
click at [523, 139] on button "Filtrer par hébergement" at bounding box center [540, 149] width 110 height 22
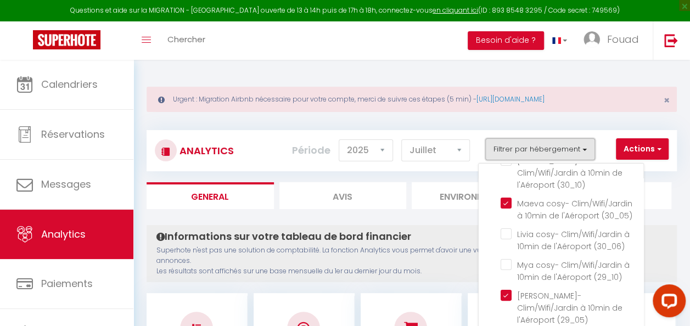
scroll to position [130, 0]
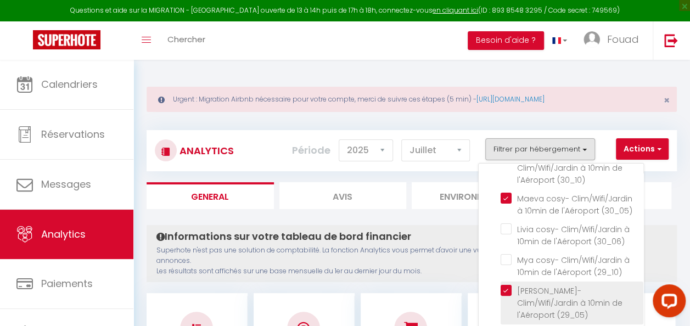
click at [507, 285] on \(29_05\) "checkbox" at bounding box center [572, 290] width 143 height 11
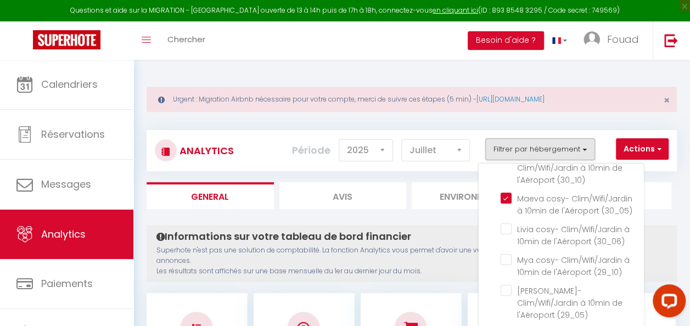
click at [443, 257] on p "Superhote n'est pas une solution de comptabilité. La fonction Analytics vous pe…" at bounding box center [411, 260] width 510 height 31
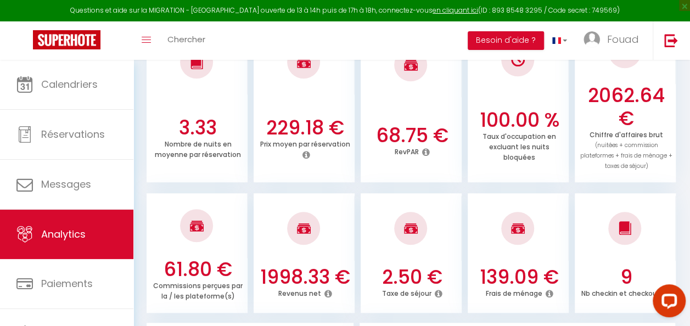
scroll to position [408, 0]
